Goal: Task Accomplishment & Management: Complete application form

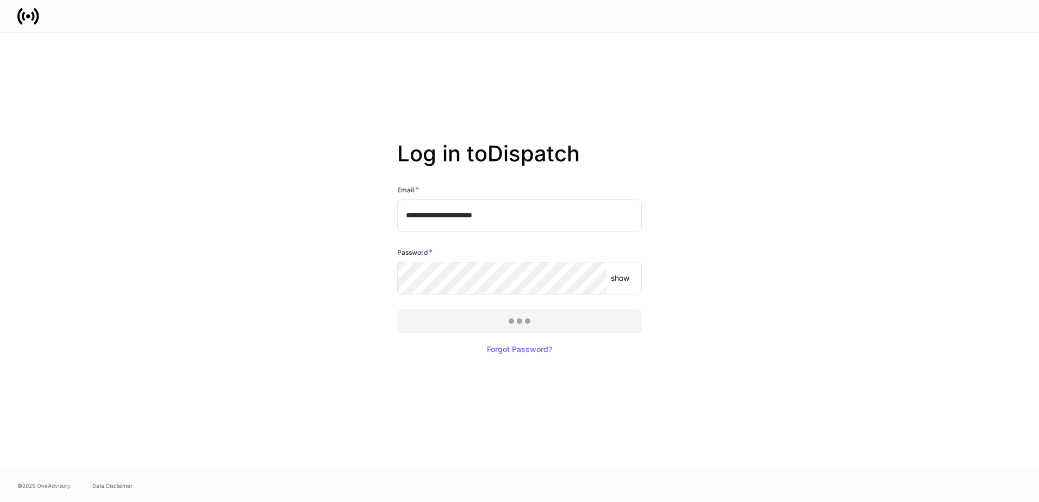
click at [521, 314] on div at bounding box center [519, 251] width 1039 height 502
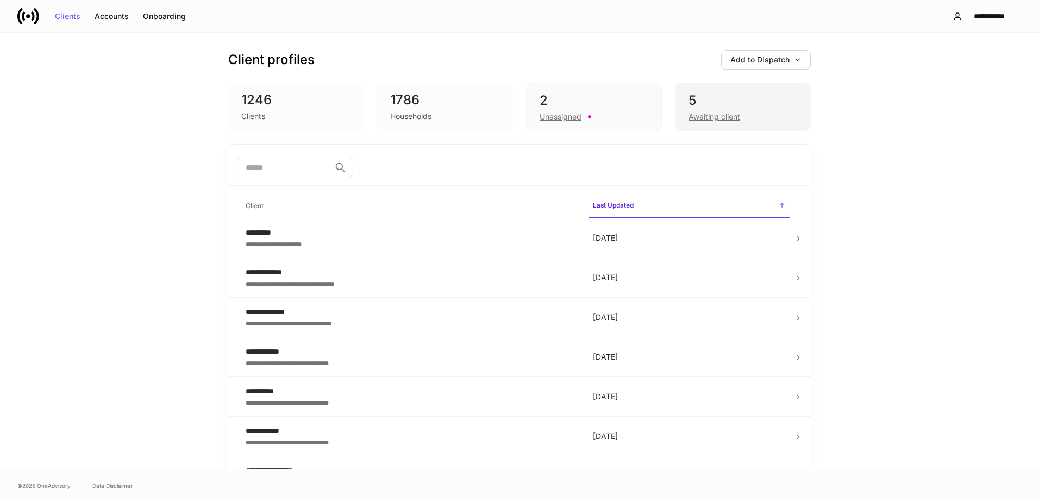
click at [695, 116] on div "Awaiting client" at bounding box center [715, 116] width 52 height 11
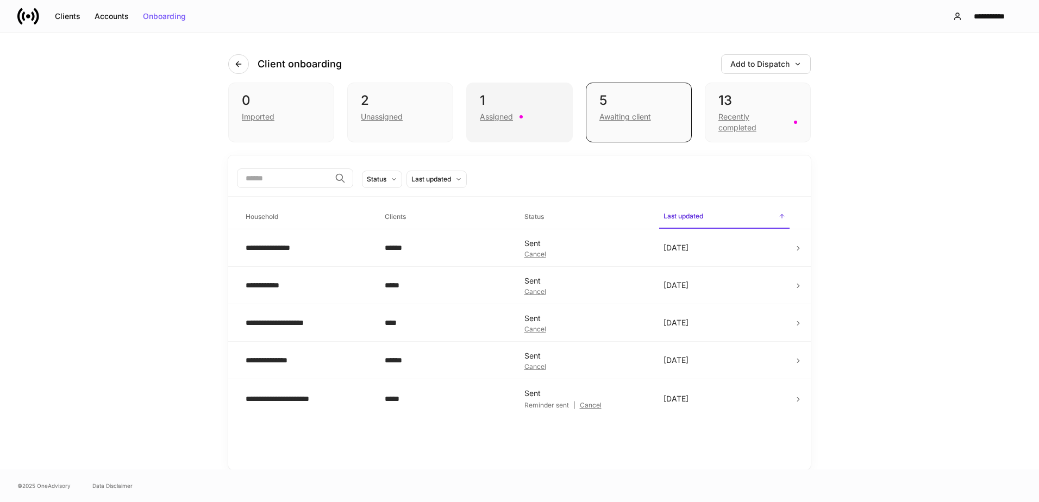
click at [490, 119] on div "Assigned" at bounding box center [496, 116] width 33 height 11
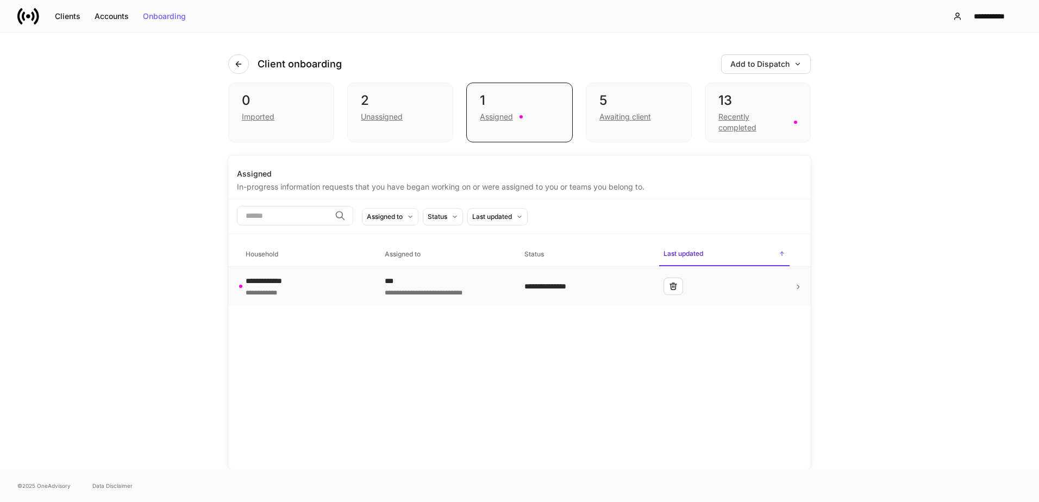
click at [797, 286] on icon at bounding box center [799, 287] width 8 height 8
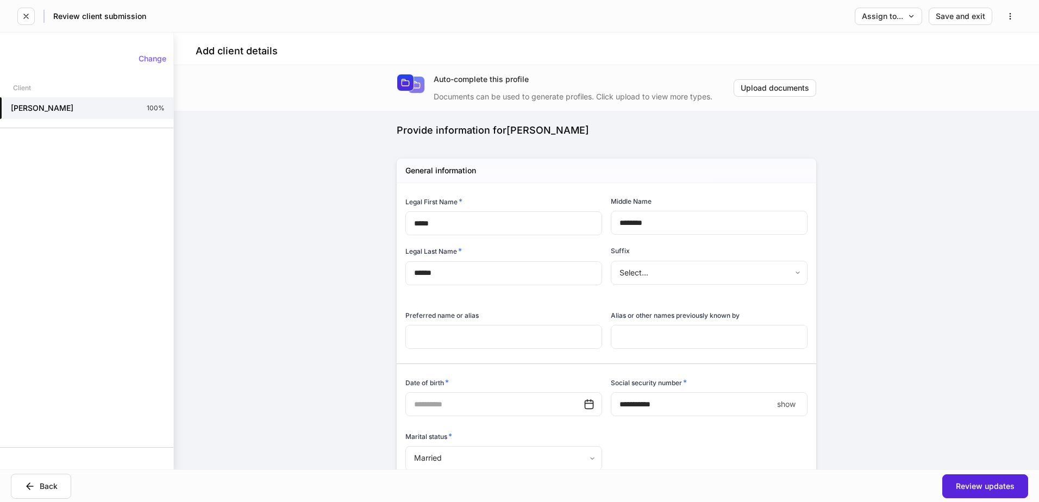
type input "**********"
click at [970, 479] on button "Review updates" at bounding box center [986, 487] width 86 height 24
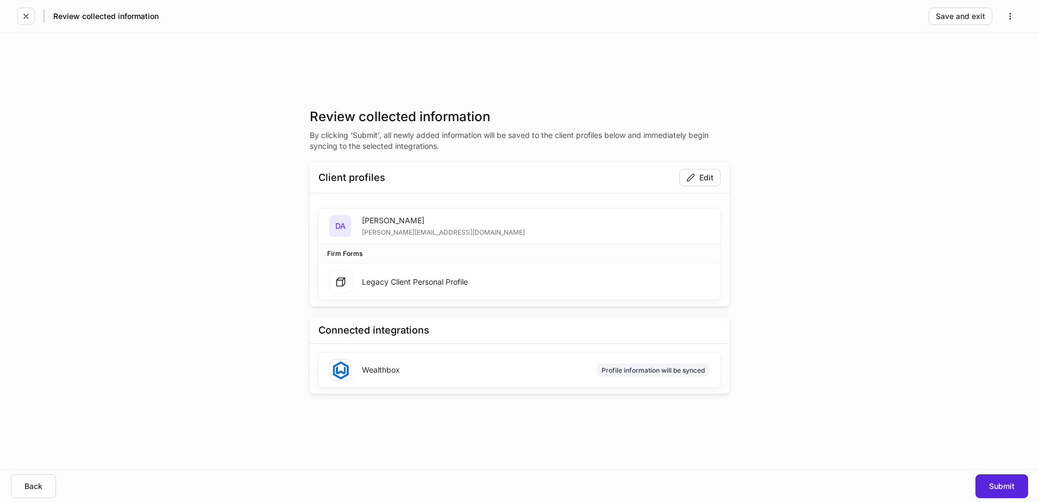
click at [420, 278] on div "Legacy Client Personal Profile" at bounding box center [415, 282] width 106 height 11
click at [642, 371] on div "Profile information will be synced" at bounding box center [653, 370] width 103 height 10
click at [1002, 491] on button "Submit" at bounding box center [1002, 487] width 53 height 24
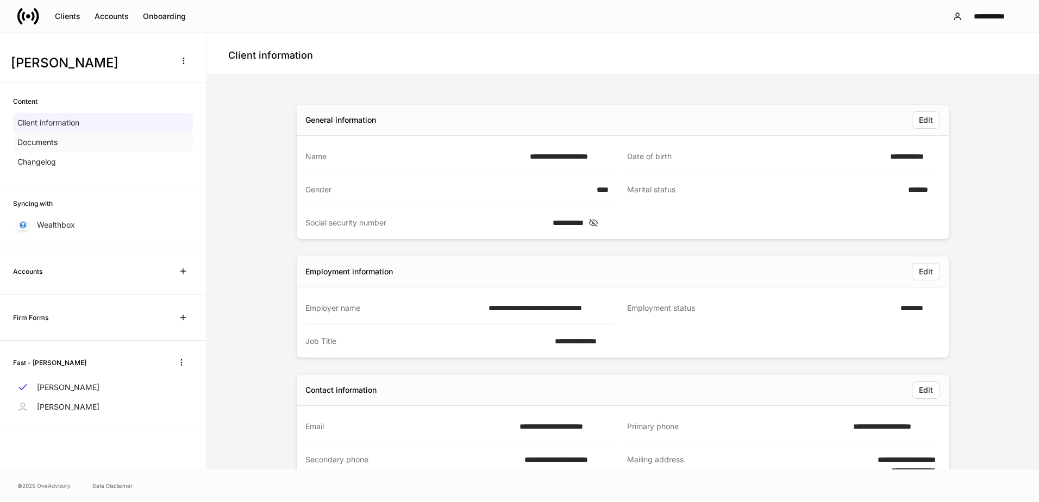
click at [30, 141] on p "Documents" at bounding box center [37, 142] width 40 height 11
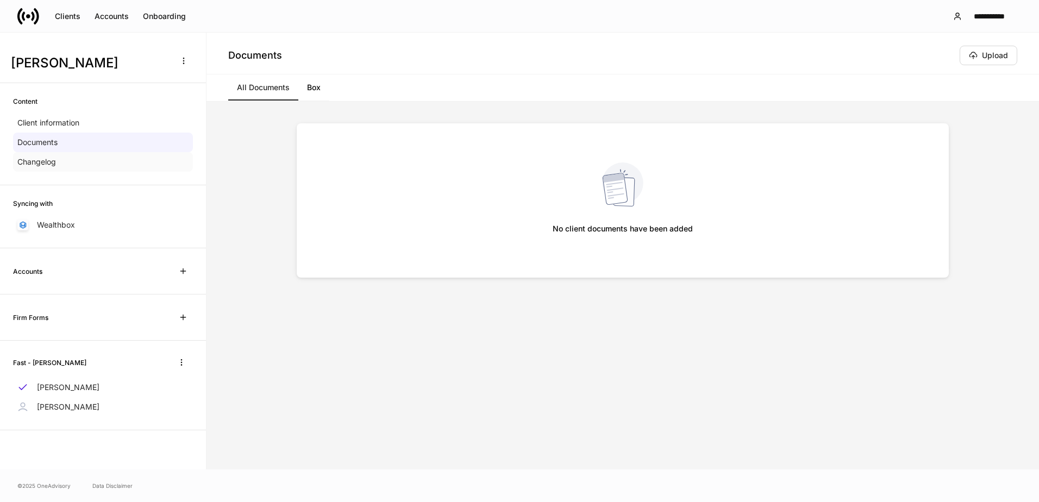
click at [36, 162] on p "Changelog" at bounding box center [36, 162] width 39 height 11
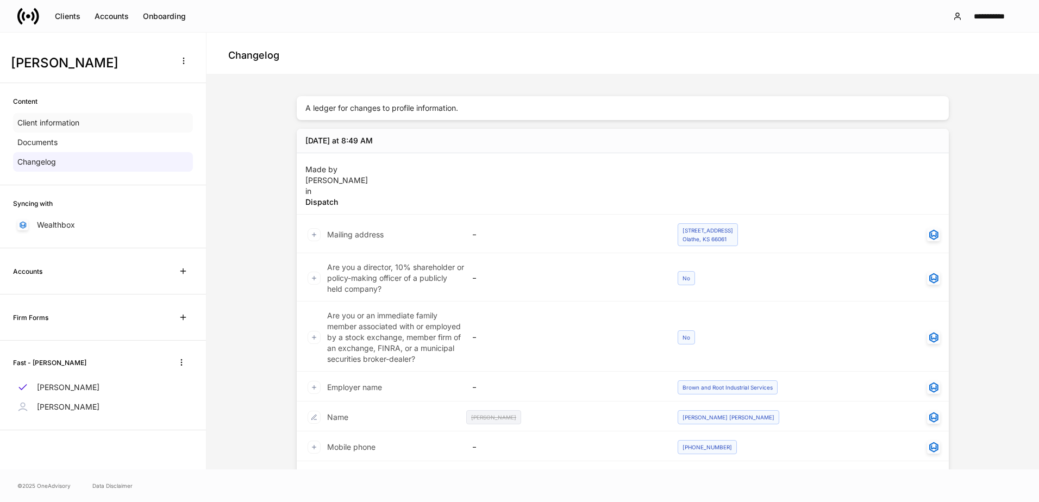
click at [70, 124] on p "Client information" at bounding box center [48, 122] width 62 height 11
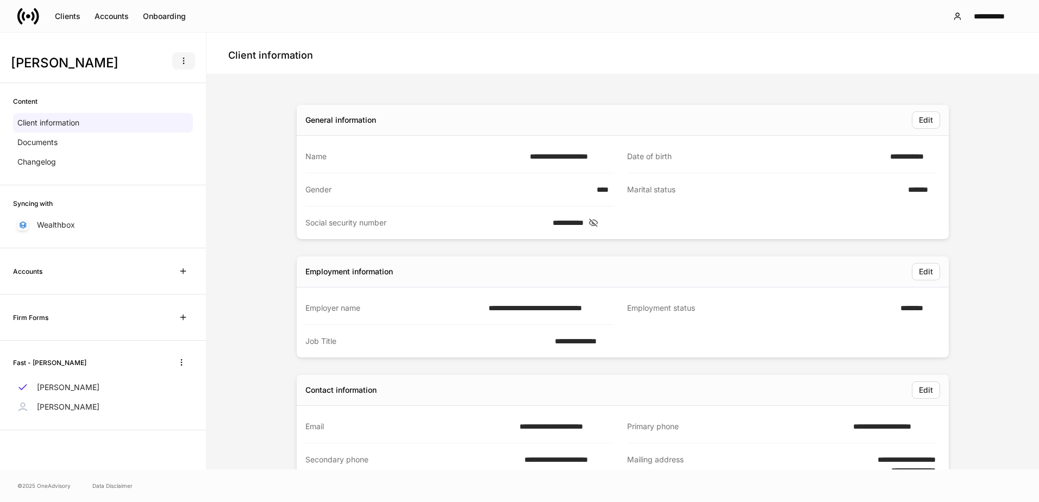
click at [187, 63] on icon "button" at bounding box center [183, 61] width 9 height 9
click at [235, 100] on div at bounding box center [519, 251] width 1039 height 502
click at [155, 16] on div "Onboarding" at bounding box center [164, 17] width 43 height 8
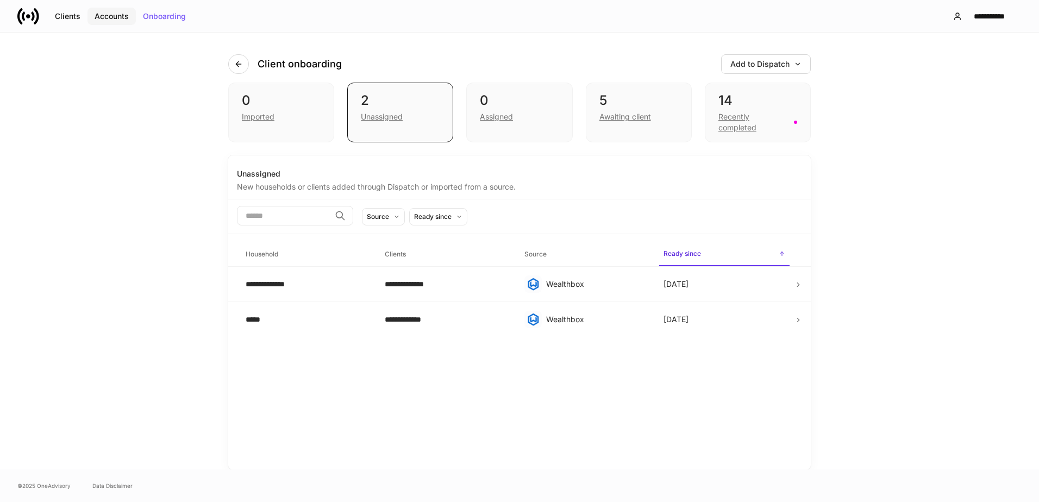
click at [120, 18] on div "Accounts" at bounding box center [112, 17] width 34 height 8
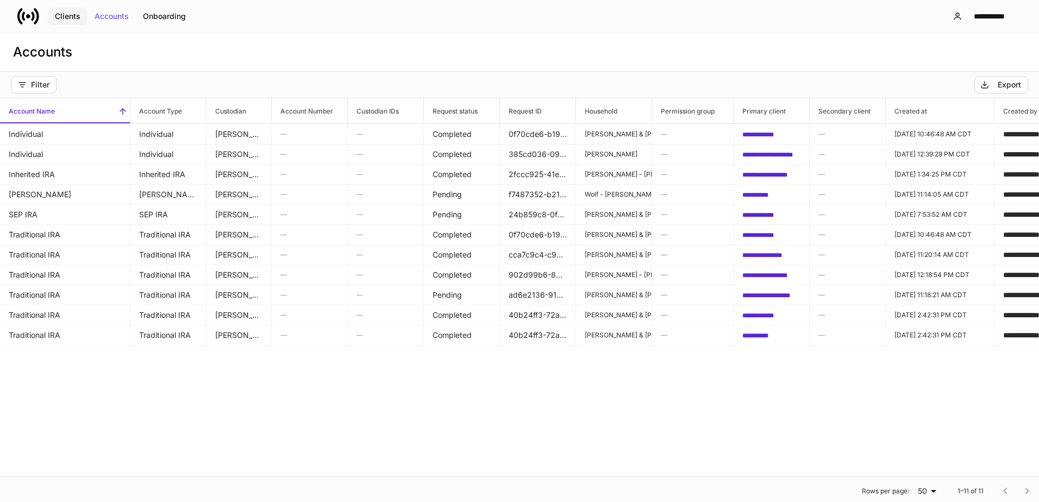
click at [69, 17] on div "Clients" at bounding box center [68, 17] width 26 height 8
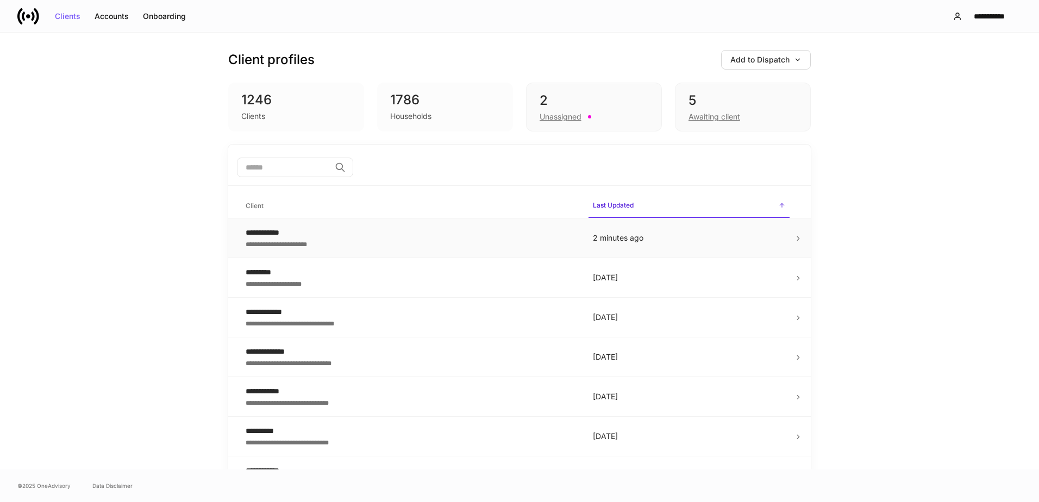
click at [284, 236] on div "**********" at bounding box center [411, 232] width 330 height 11
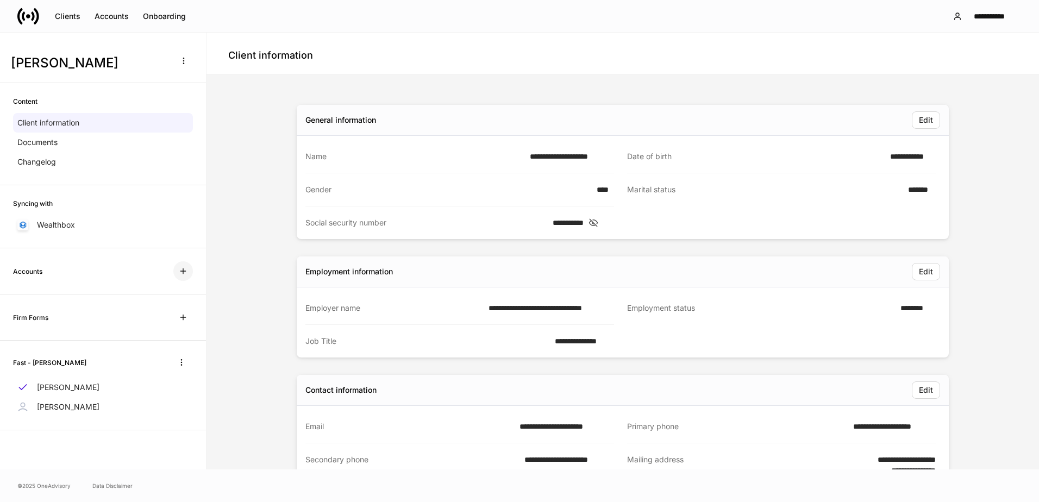
click at [180, 271] on icon "button" at bounding box center [183, 271] width 9 height 9
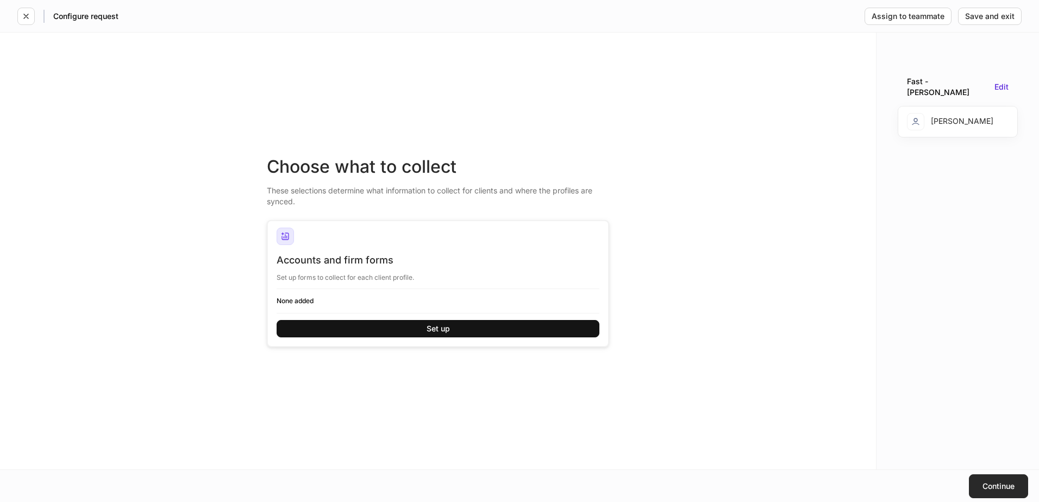
click at [988, 485] on div "Continue" at bounding box center [999, 487] width 32 height 8
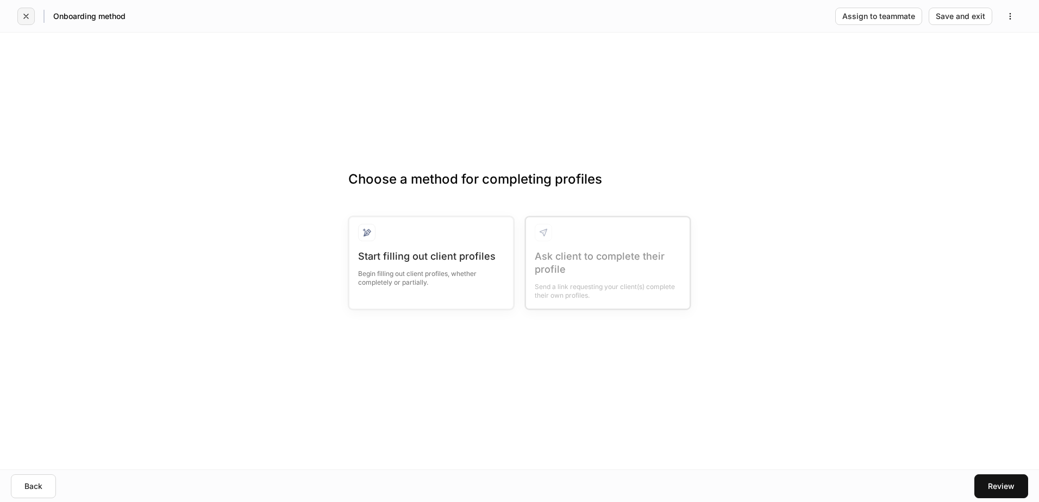
click at [32, 18] on button "button" at bounding box center [25, 16] width 17 height 17
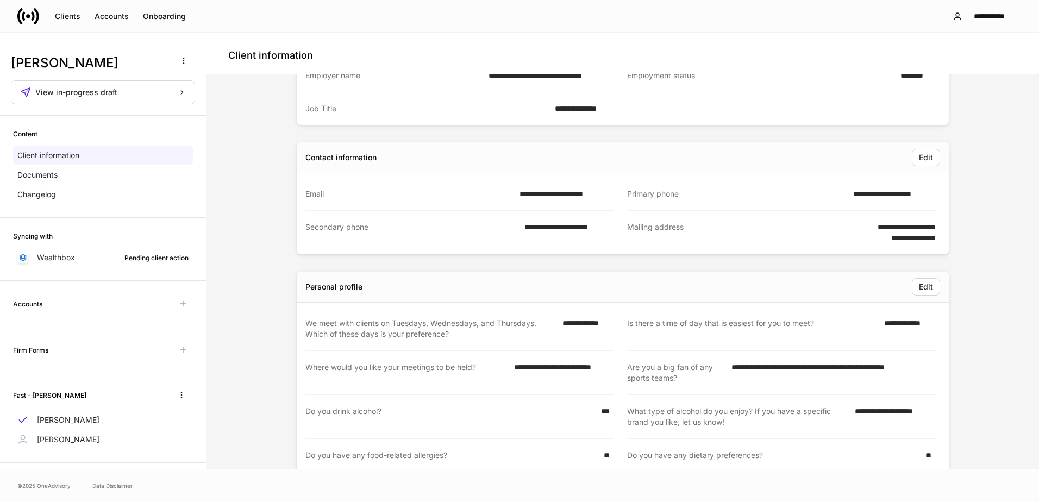
scroll to position [51, 0]
